Goal: Complete application form: Complete application form

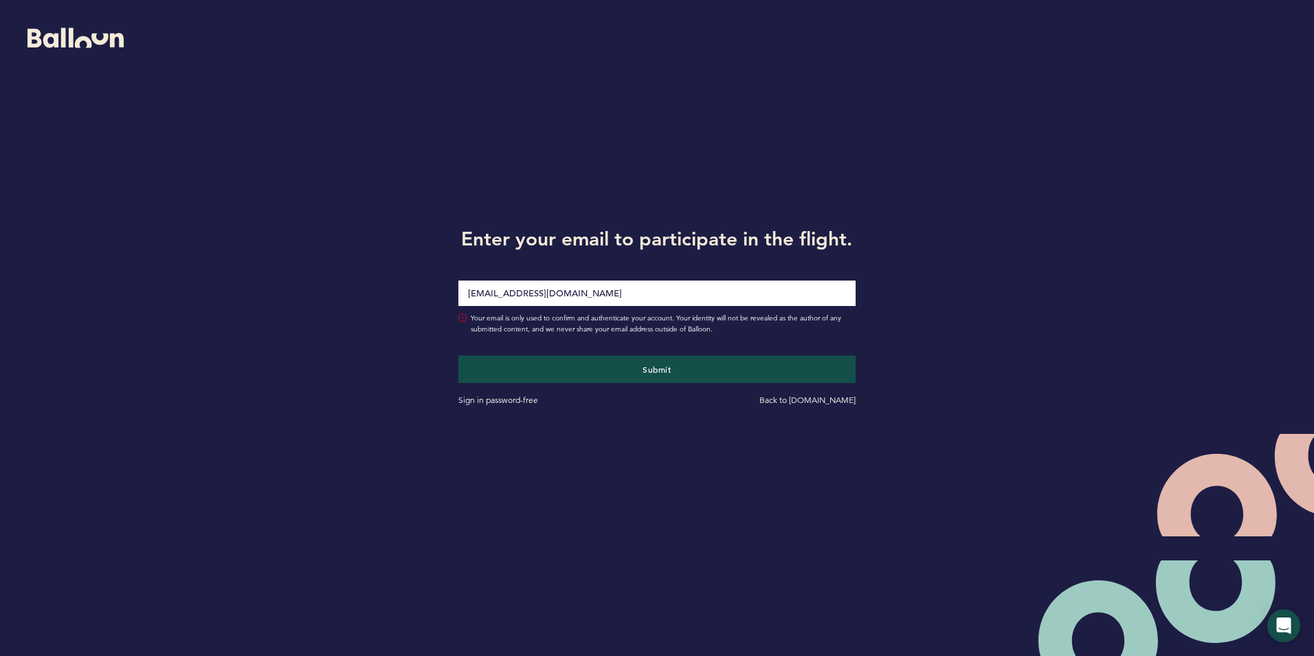
type input "[EMAIL_ADDRESS][DOMAIN_NAME]"
click at [381, 232] on div "Enter your email to participate in the flight. [EMAIL_ADDRESS][DOMAIN_NAME] You…" at bounding box center [657, 314] width 1314 height 628
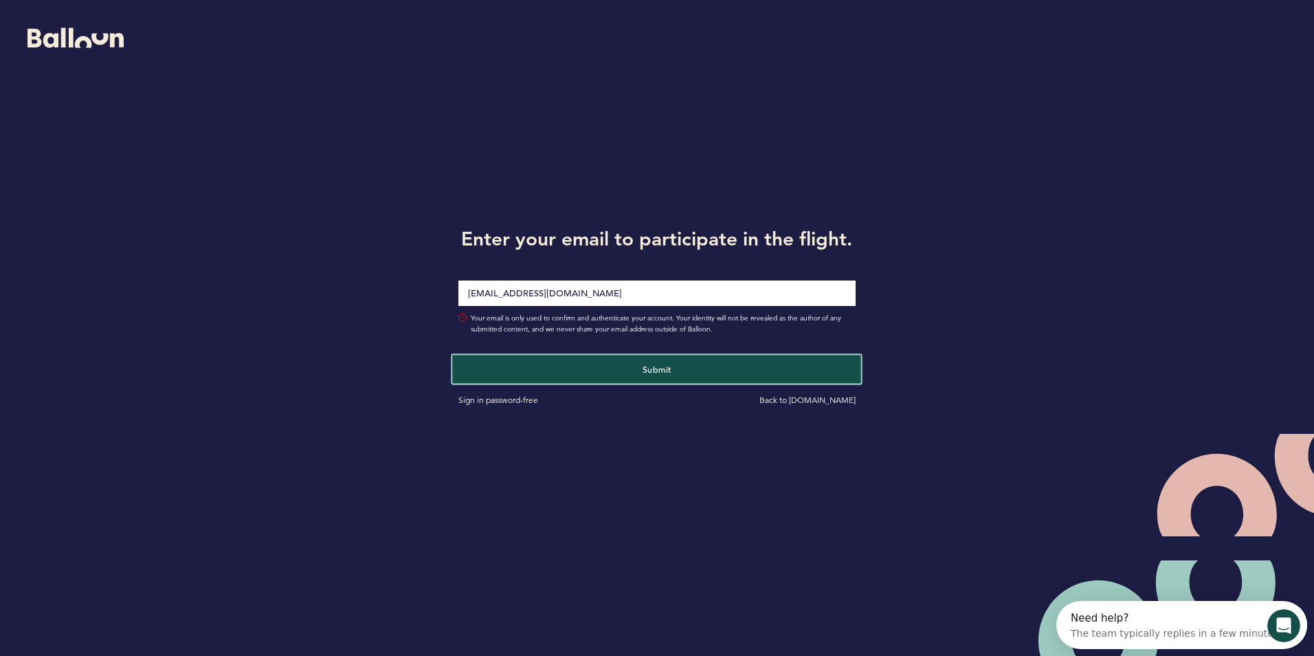
click at [642, 376] on button "Submit" at bounding box center [657, 369] width 409 height 28
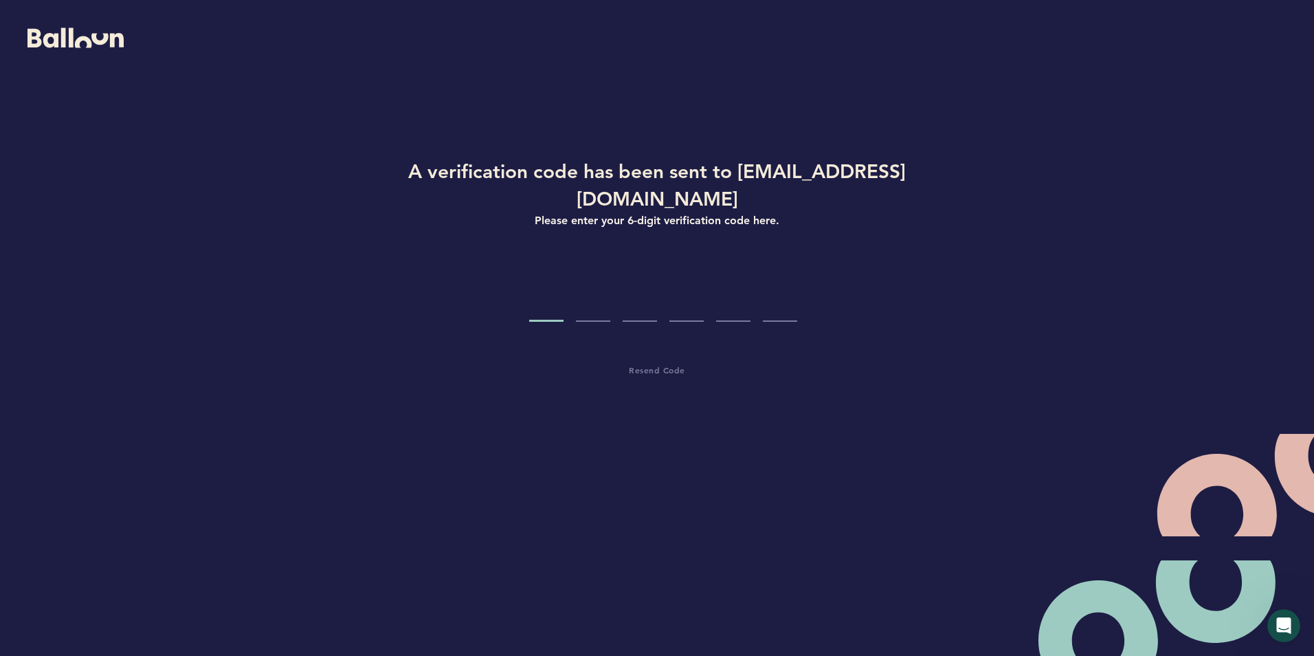
type input "8"
type input "7"
type input "8"
type input "7"
type input "0"
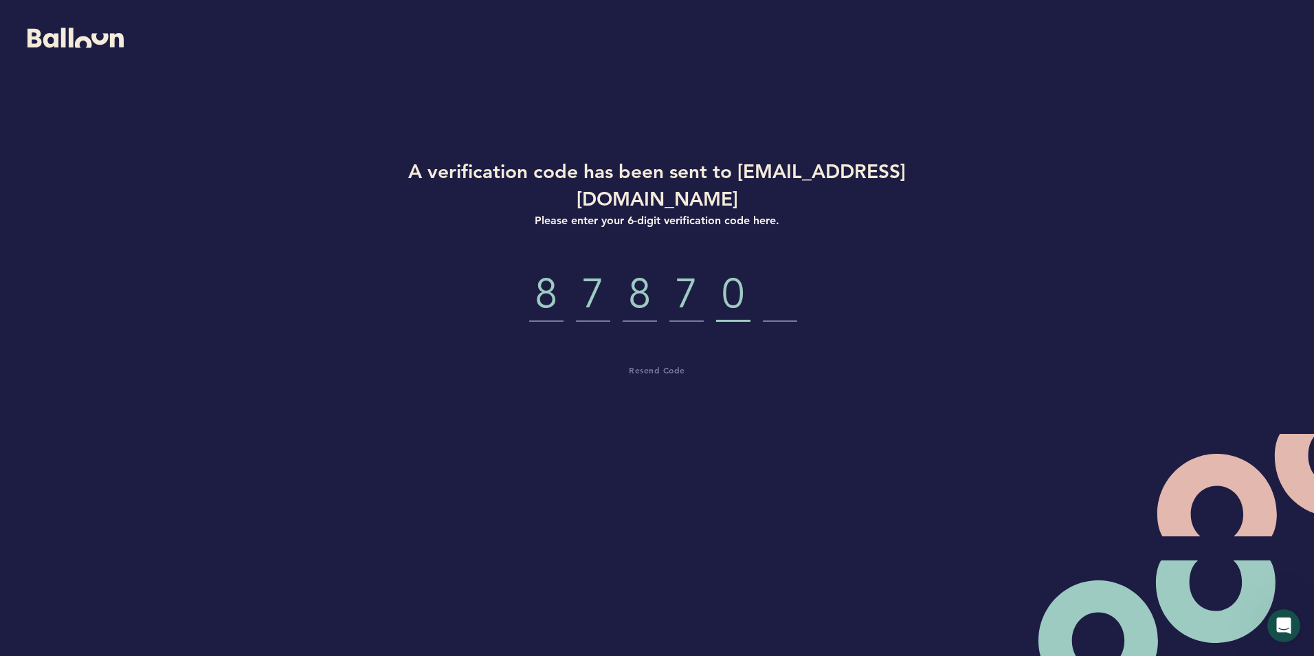
type input "8"
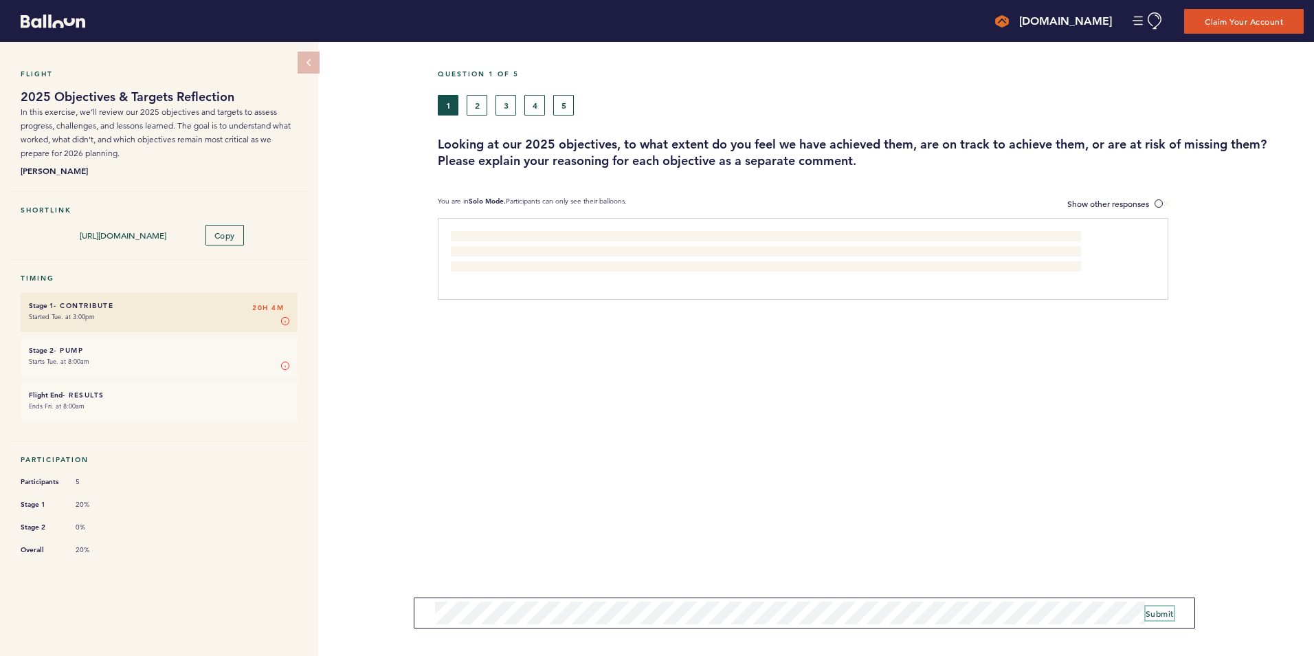
click at [1155, 615] on span "Submit" at bounding box center [1160, 613] width 28 height 11
click at [485, 102] on button "2" at bounding box center [477, 105] width 21 height 21
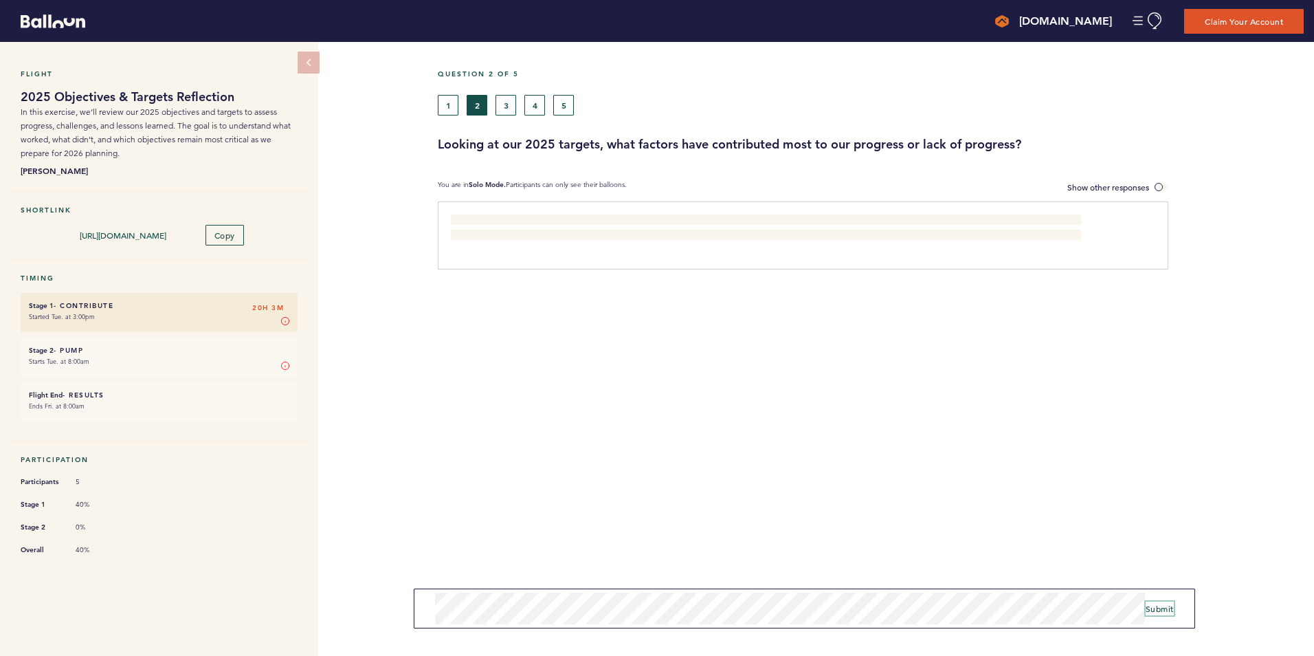
click at [1157, 608] on span "Submit" at bounding box center [1160, 608] width 28 height 11
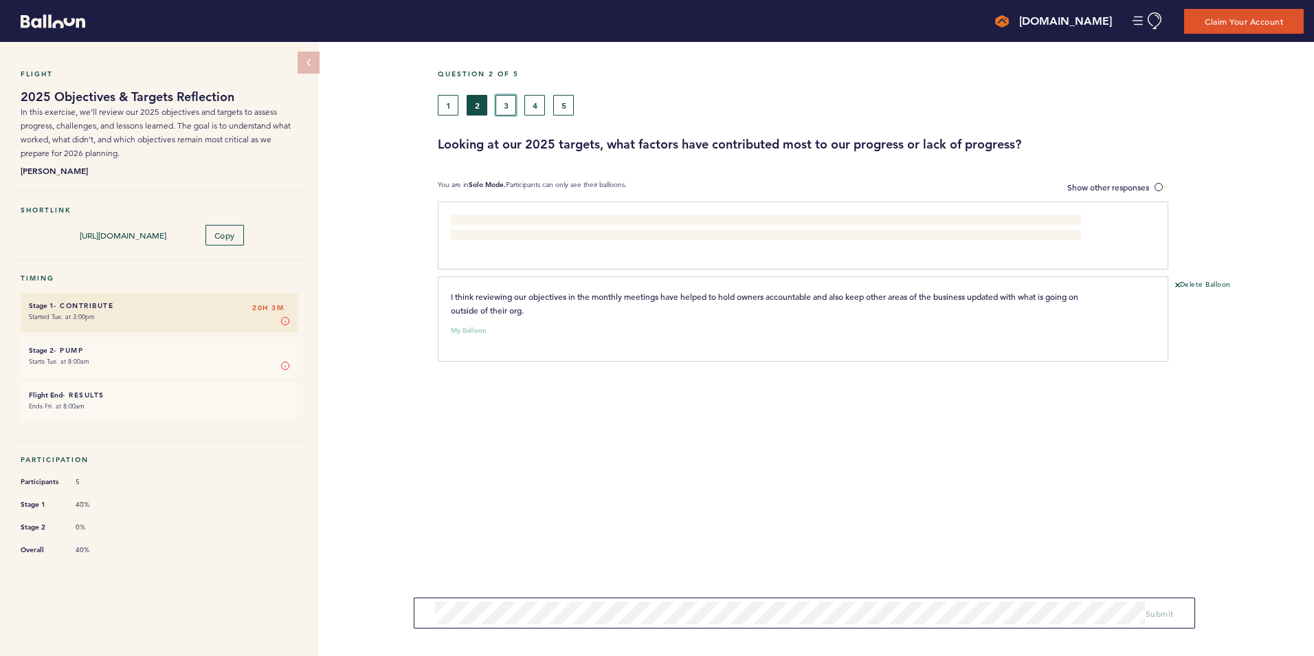
click at [502, 106] on button "3" at bounding box center [506, 105] width 21 height 21
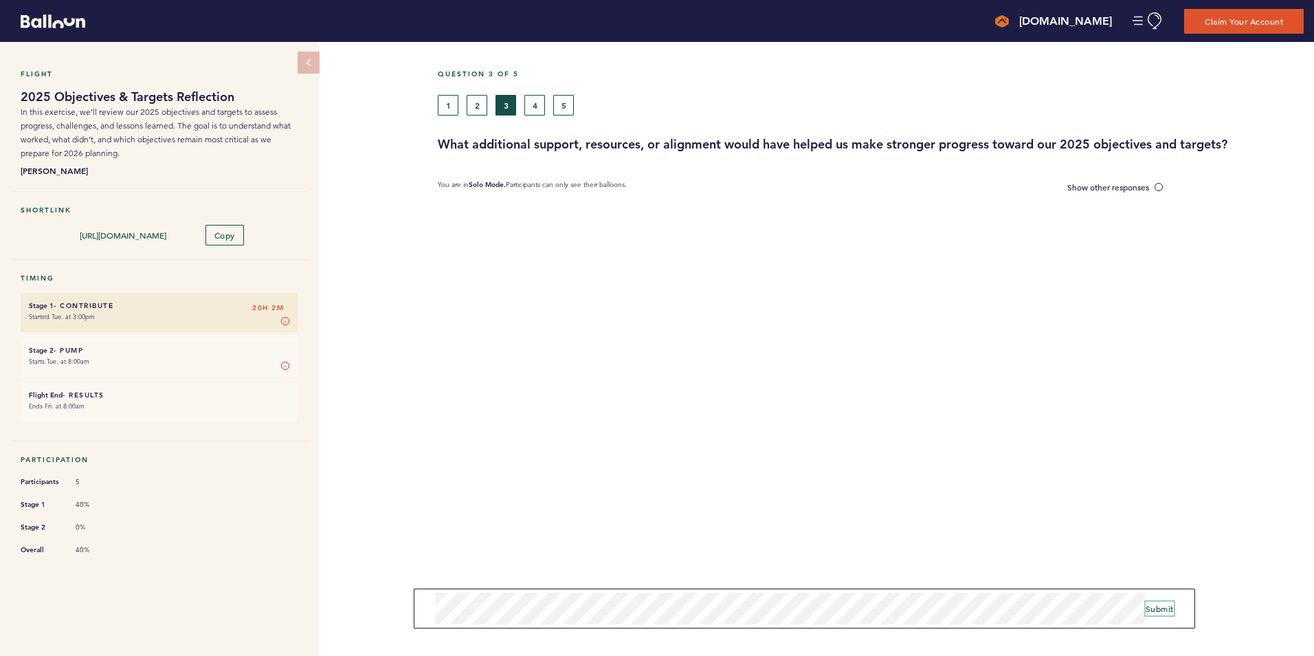
click at [1157, 605] on span "Submit" at bounding box center [1160, 608] width 28 height 11
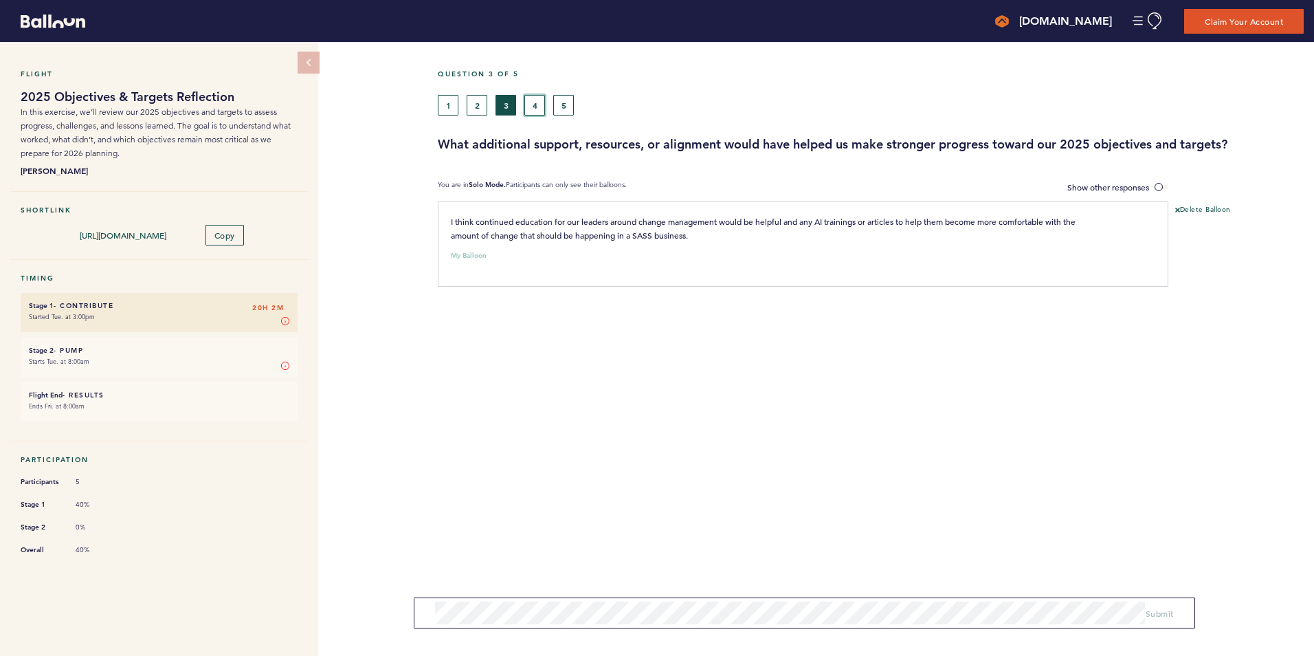
click at [533, 109] on button "4" at bounding box center [534, 105] width 21 height 21
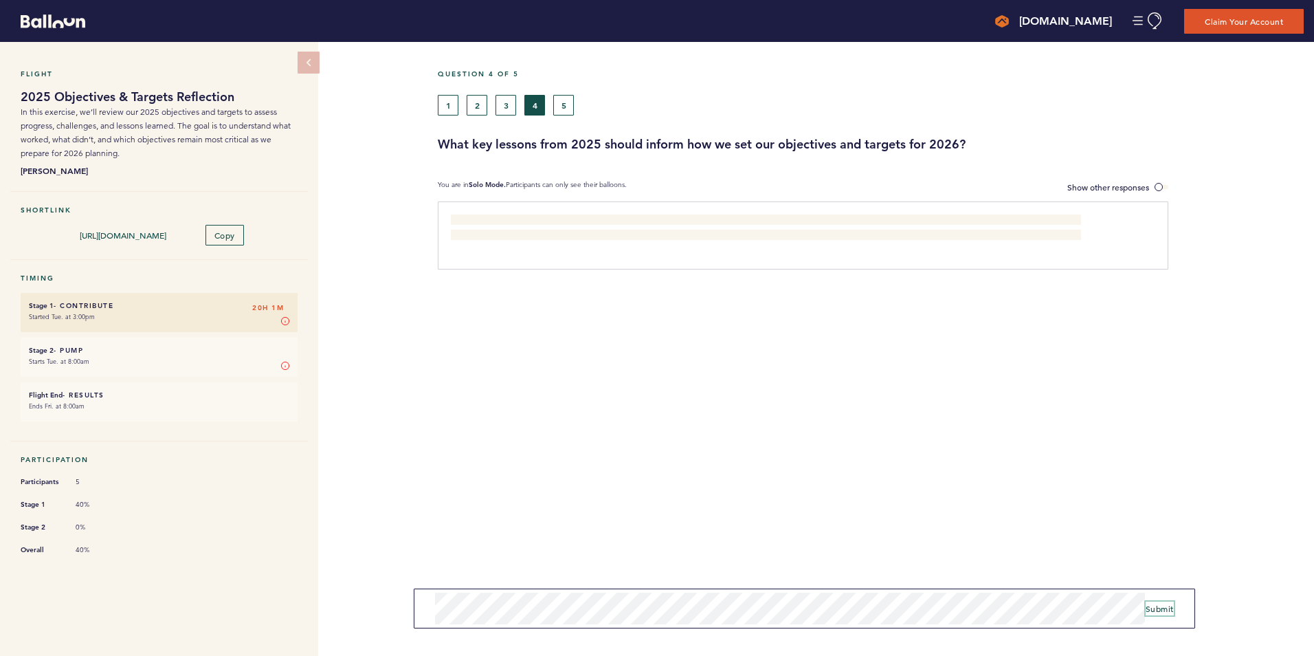
click at [1158, 601] on button "Submit" at bounding box center [1160, 608] width 28 height 14
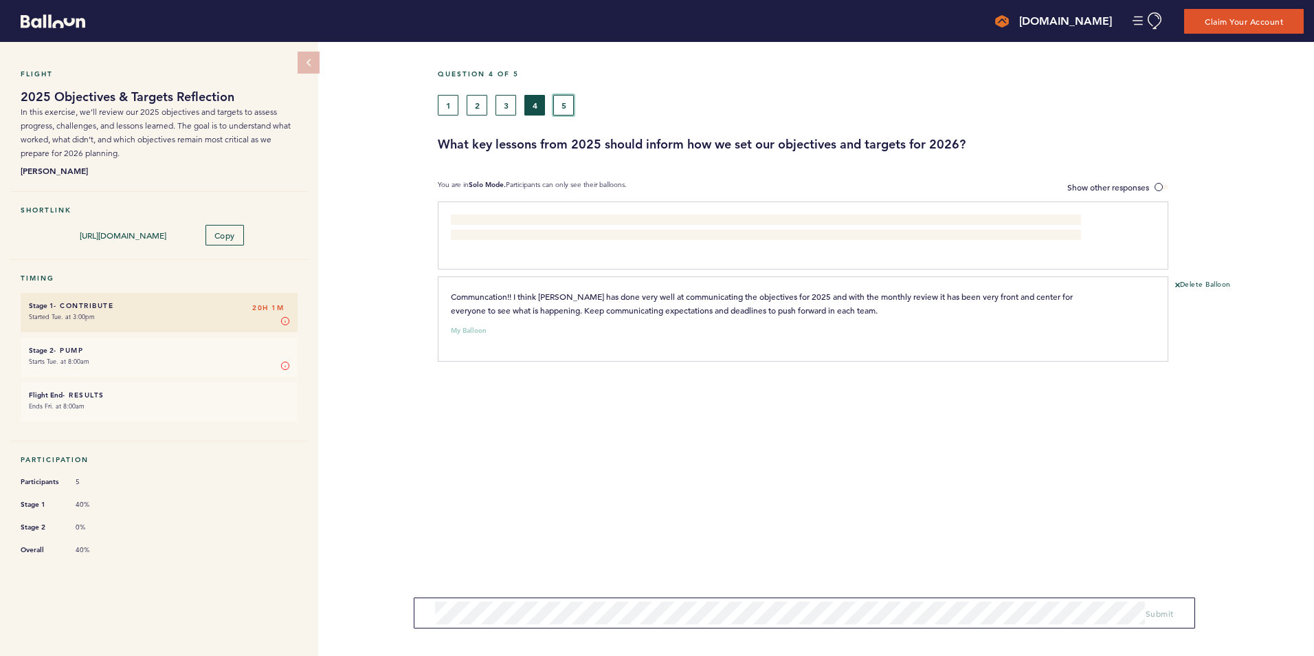
click at [571, 111] on button "5" at bounding box center [563, 105] width 21 height 21
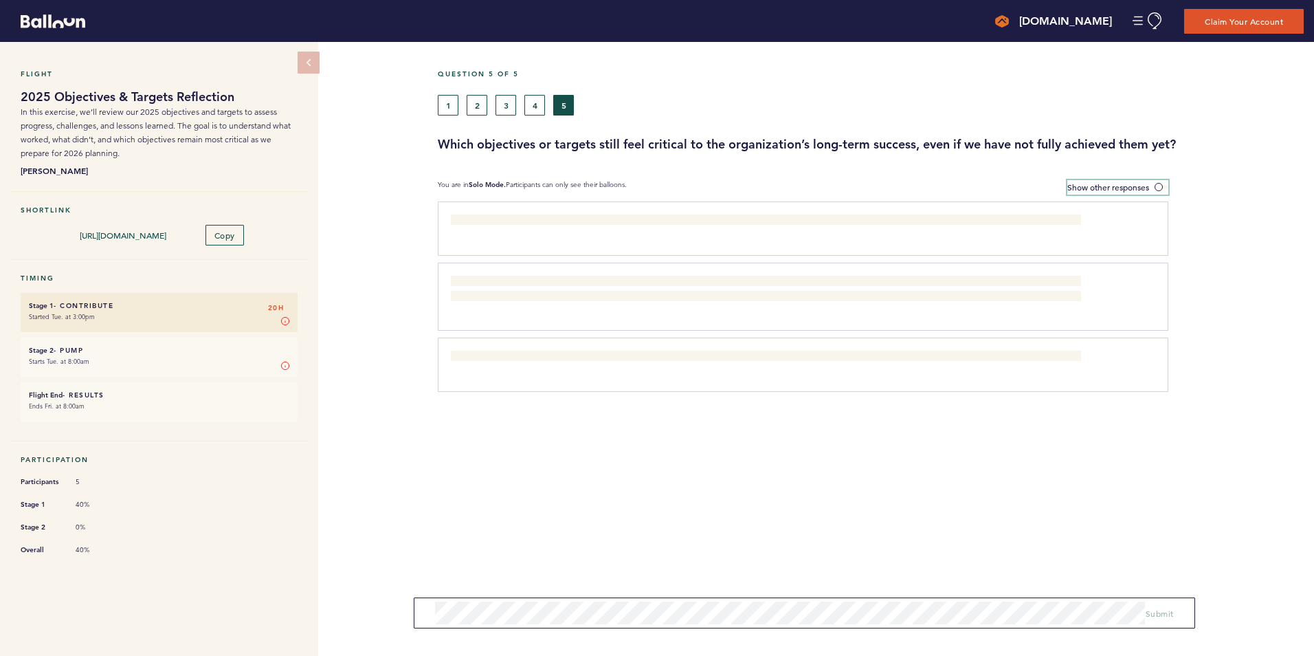
drag, startPoint x: 1156, startPoint y: 186, endPoint x: 1131, endPoint y: 197, distance: 26.8
click at [1156, 186] on span at bounding box center [1162, 187] width 14 height 4
click at [0, 0] on input "Show other responses" at bounding box center [0, 0] width 0 height 0
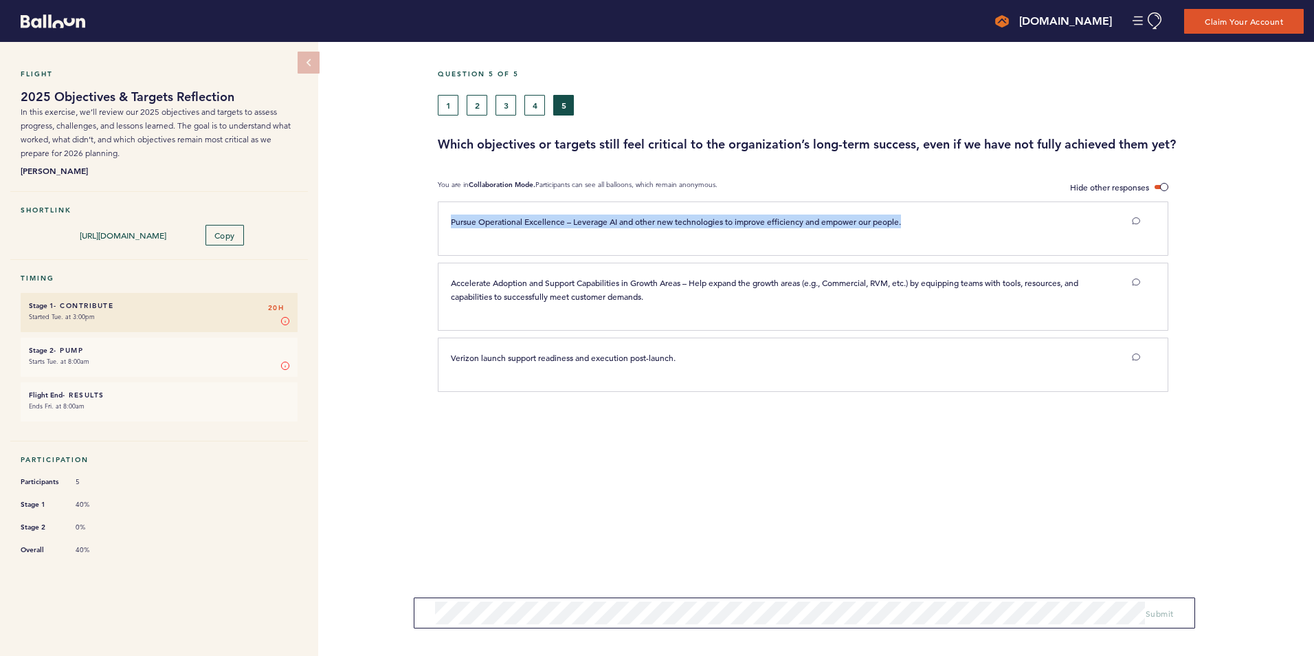
drag, startPoint x: 907, startPoint y: 220, endPoint x: 401, endPoint y: 230, distance: 505.9
click at [401, 230] on div "Flight 2025 Objectives & Targets Reflection In this exercise, we’ll review our …" at bounding box center [657, 349] width 1314 height 614
copy span "Pursue Operational Excellence – Leverage AI and other new technologies to impro…"
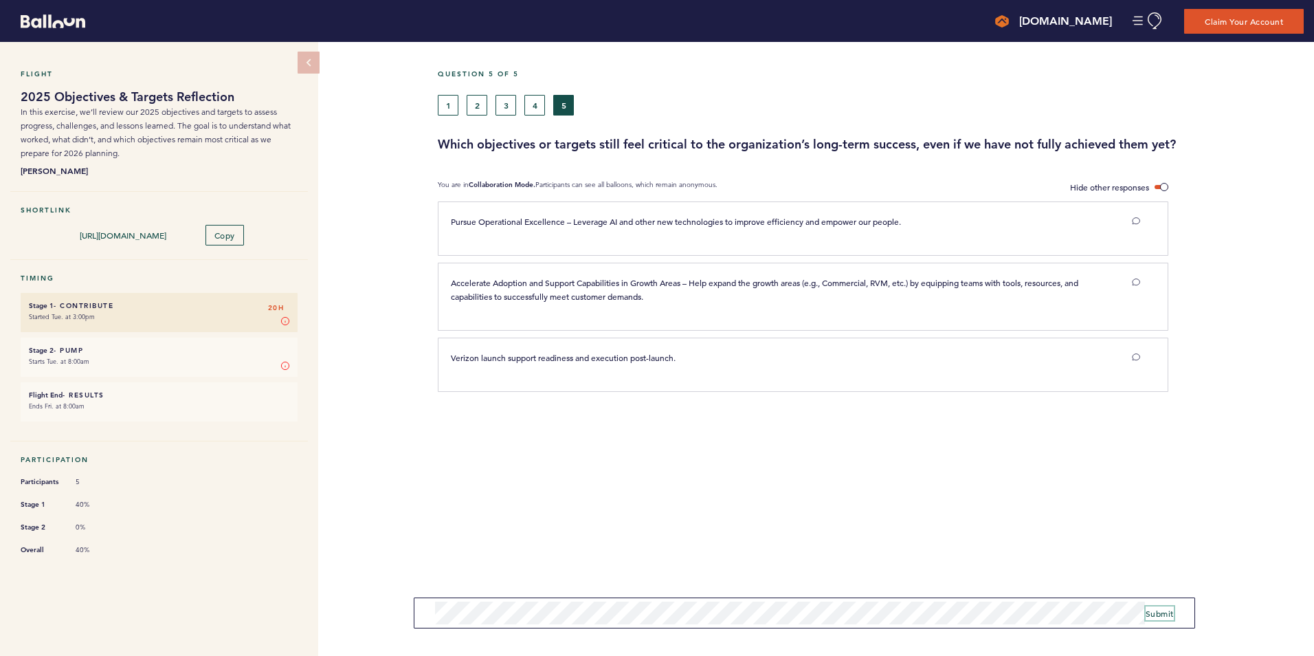
click at [1171, 614] on span "Submit" at bounding box center [1160, 613] width 28 height 11
